Goal: Task Accomplishment & Management: Manage account settings

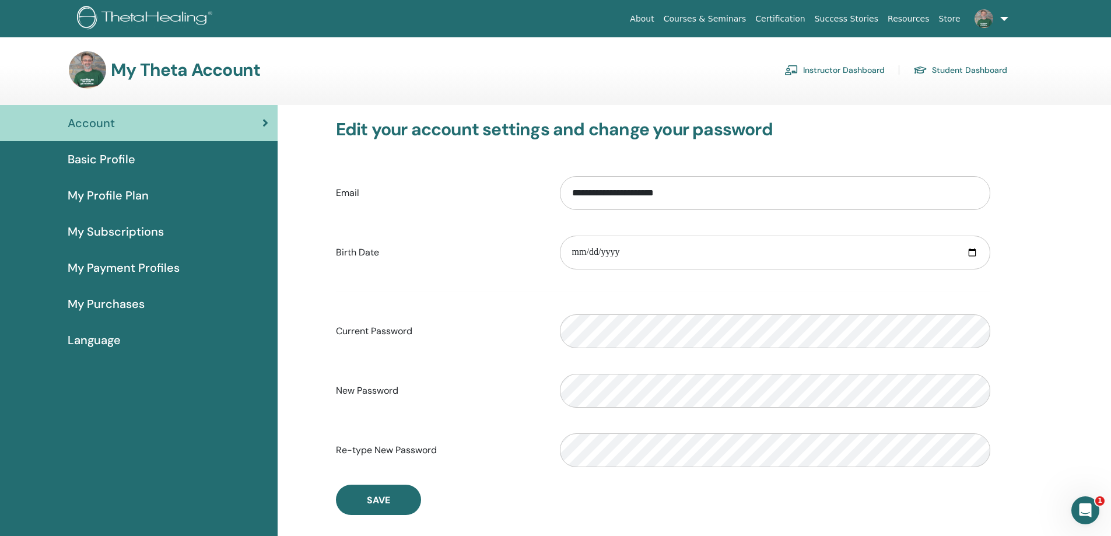
click at [835, 69] on link "Instructor Dashboard" at bounding box center [834, 70] width 100 height 19
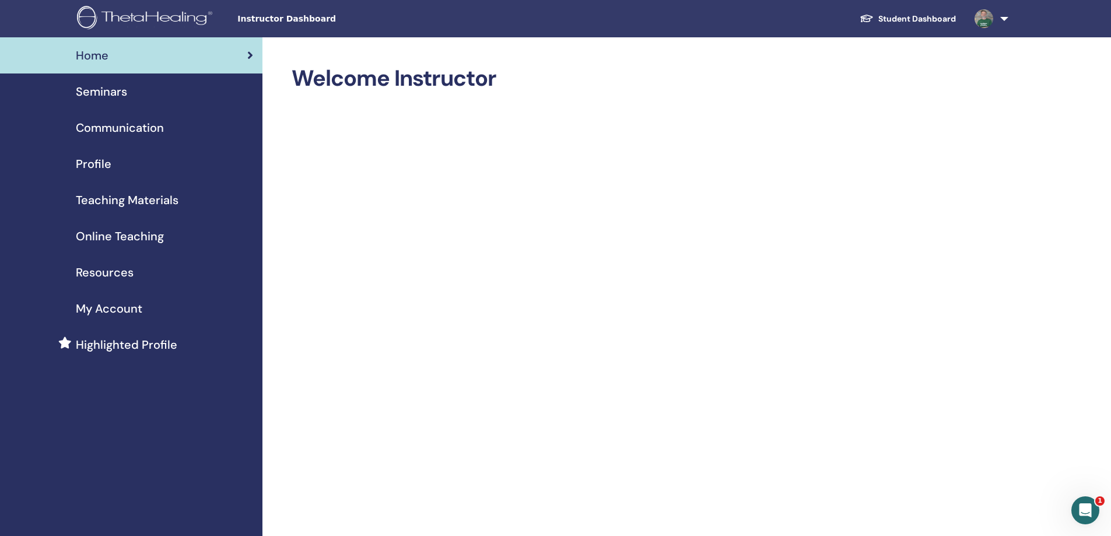
click at [107, 92] on span "Seminars" at bounding box center [101, 91] width 51 height 17
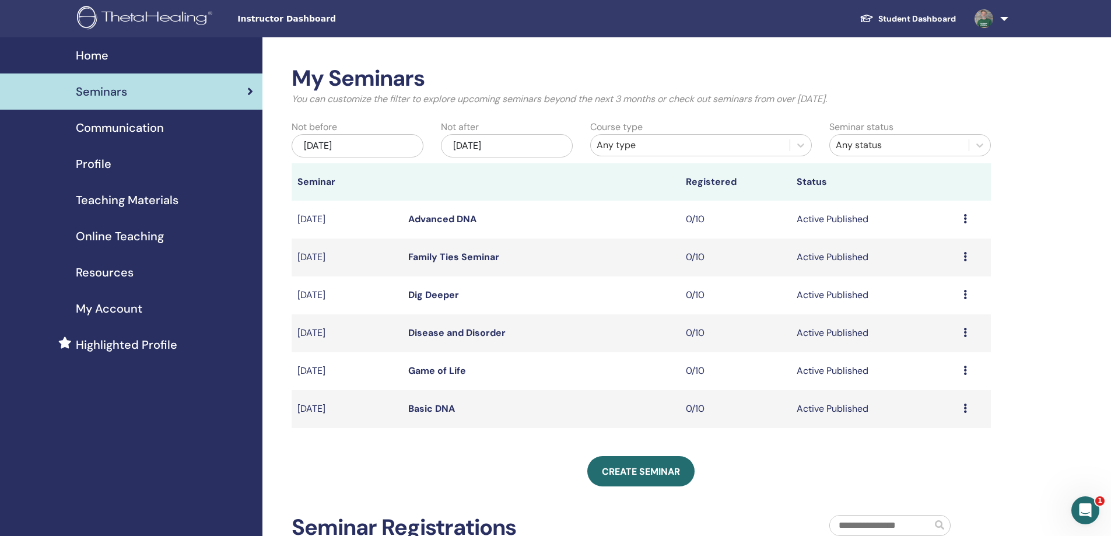
click at [964, 408] on icon at bounding box center [964, 407] width 3 height 9
click at [917, 436] on link "Edit" at bounding box center [917, 435] width 17 height 12
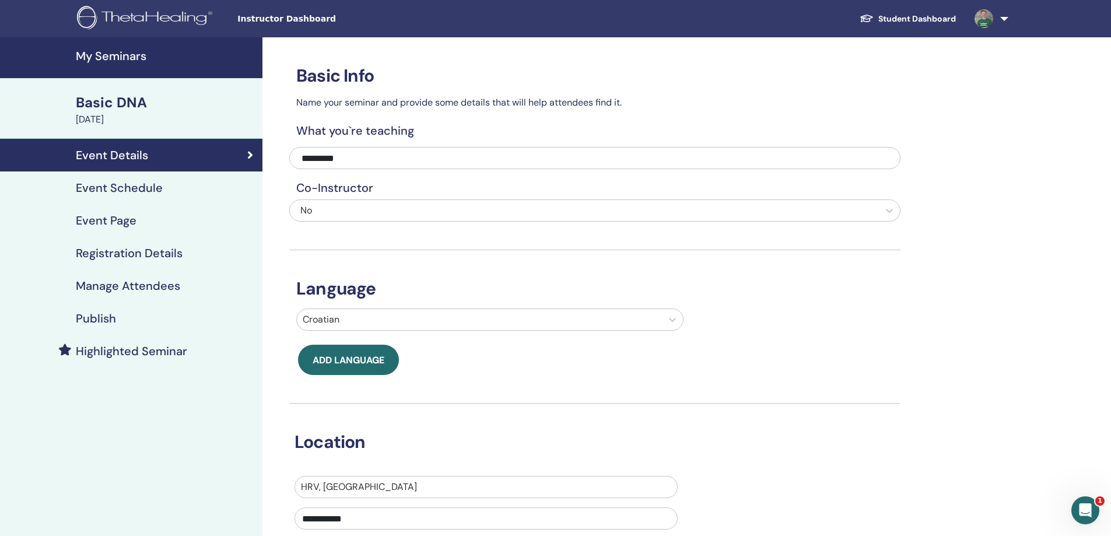
click at [146, 192] on h4 "Event Schedule" at bounding box center [119, 188] width 87 height 14
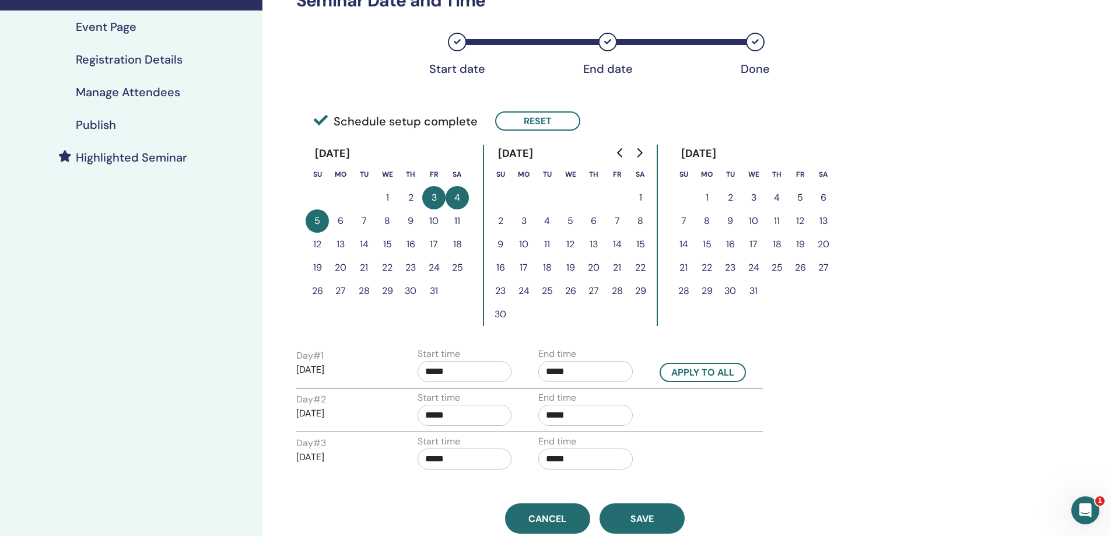
scroll to position [233, 0]
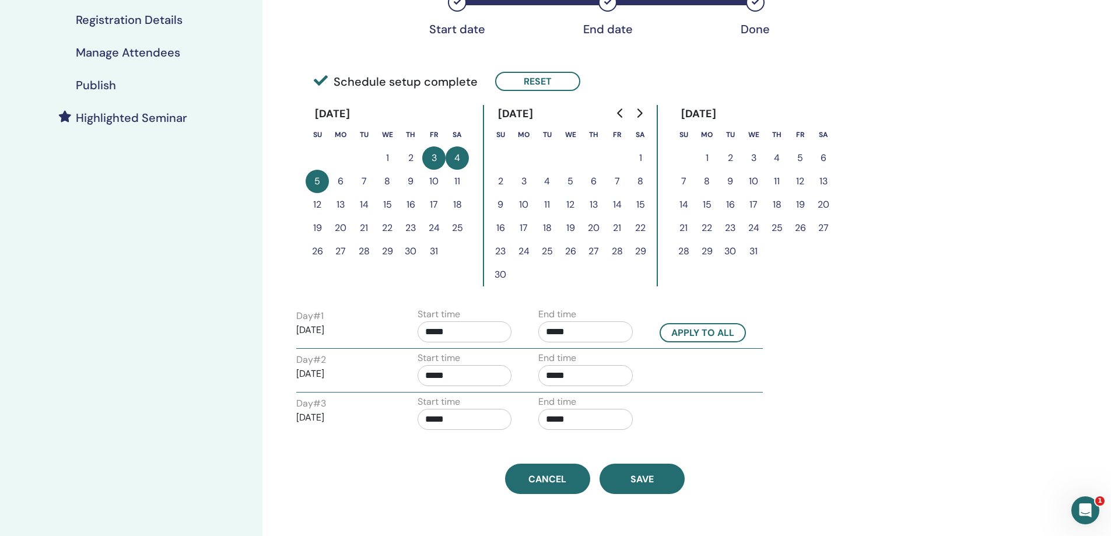
click at [108, 89] on h4 "Publish" at bounding box center [96, 85] width 40 height 14
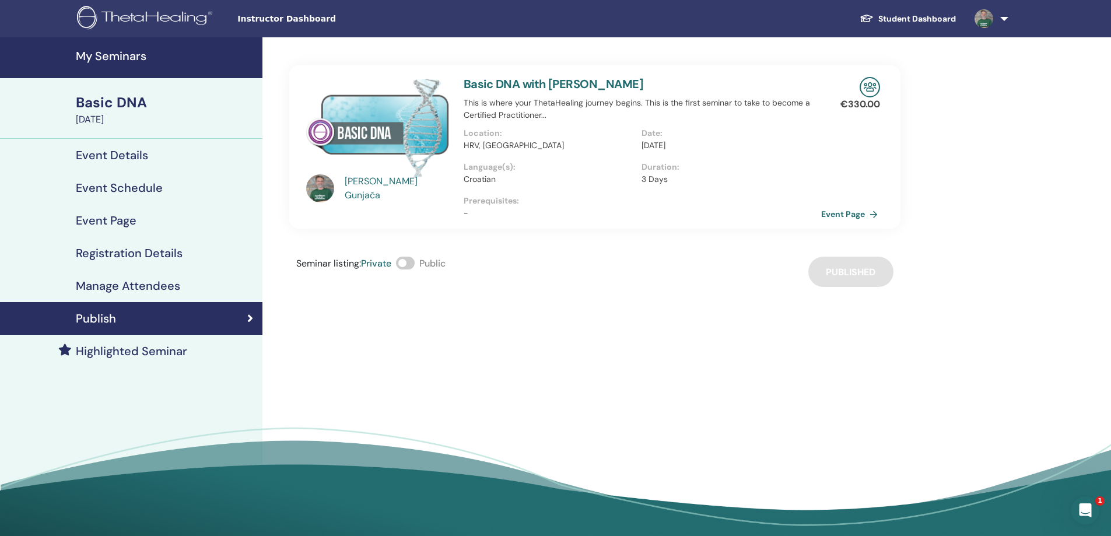
click at [844, 216] on link "Event Page" at bounding box center [851, 213] width 61 height 17
click at [412, 265] on span at bounding box center [405, 263] width 19 height 13
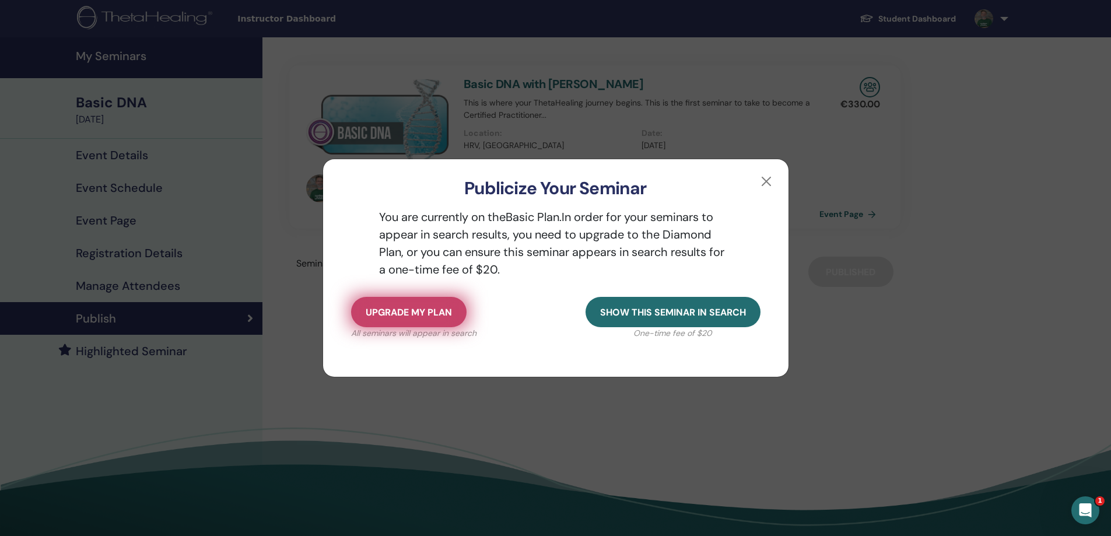
click at [413, 304] on button "Upgrade my plan" at bounding box center [408, 312] width 115 height 30
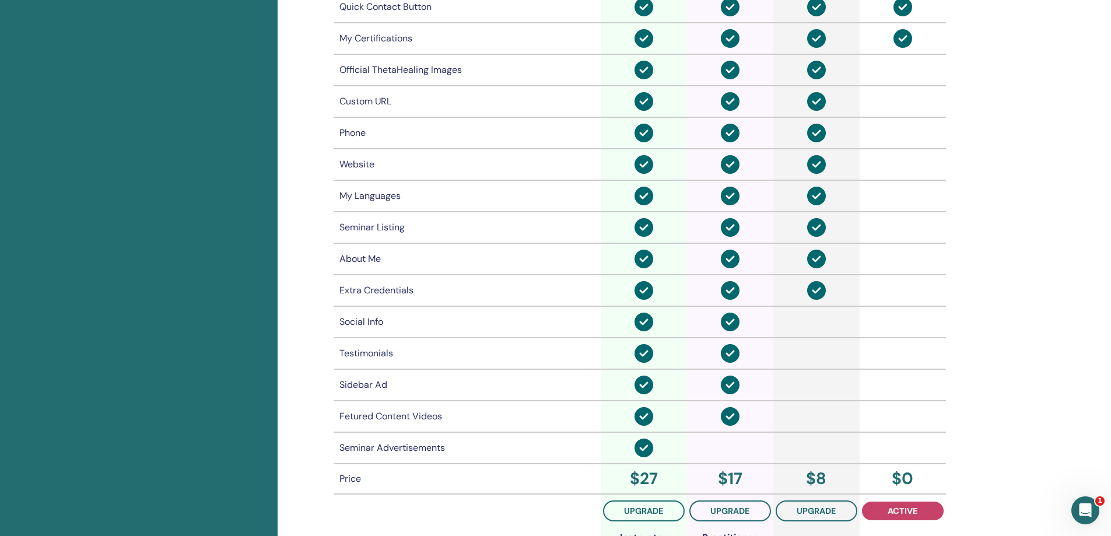
scroll to position [667, 0]
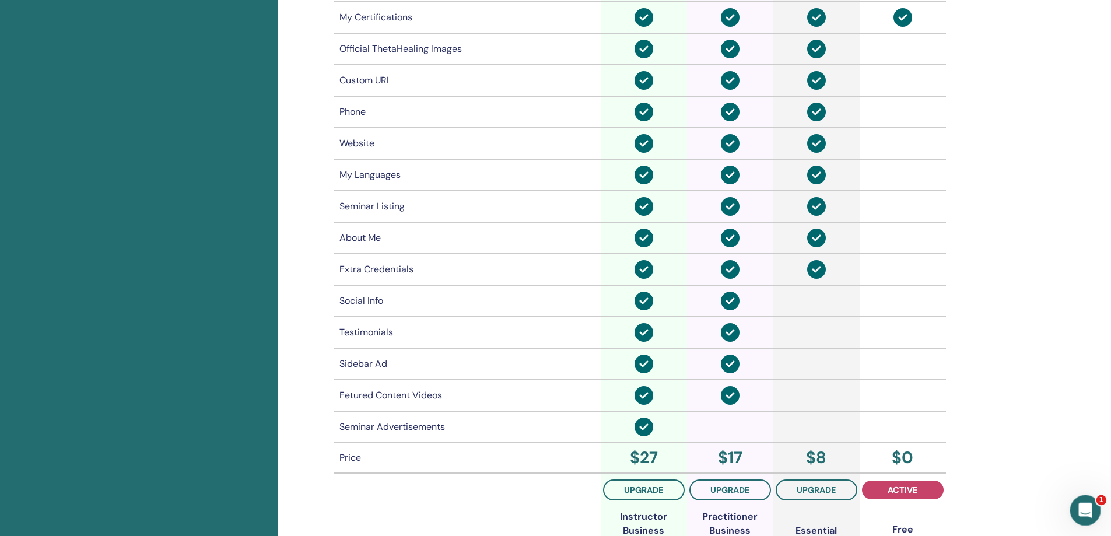
click at [1084, 504] on icon "Open Intercom Messenger" at bounding box center [1083, 508] width 19 height 19
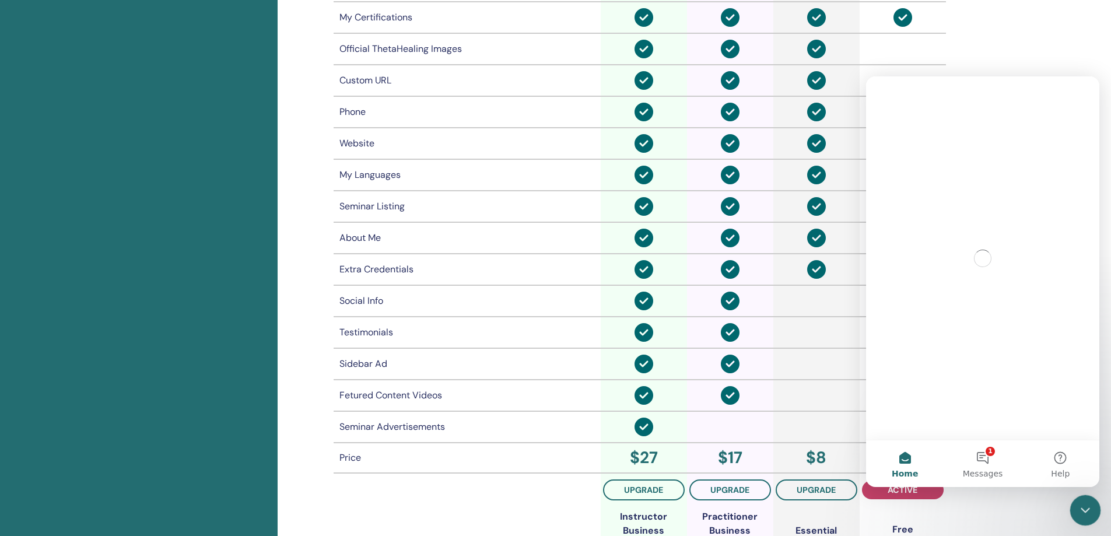
scroll to position [0, 0]
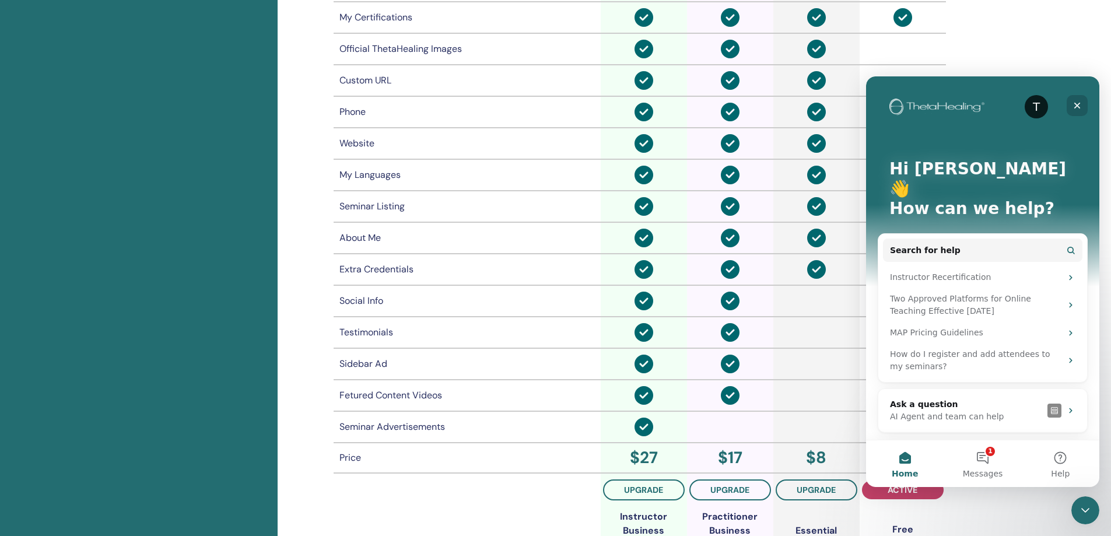
click at [1077, 108] on icon "Close" at bounding box center [1076, 105] width 9 height 9
